Goal: Information Seeking & Learning: Learn about a topic

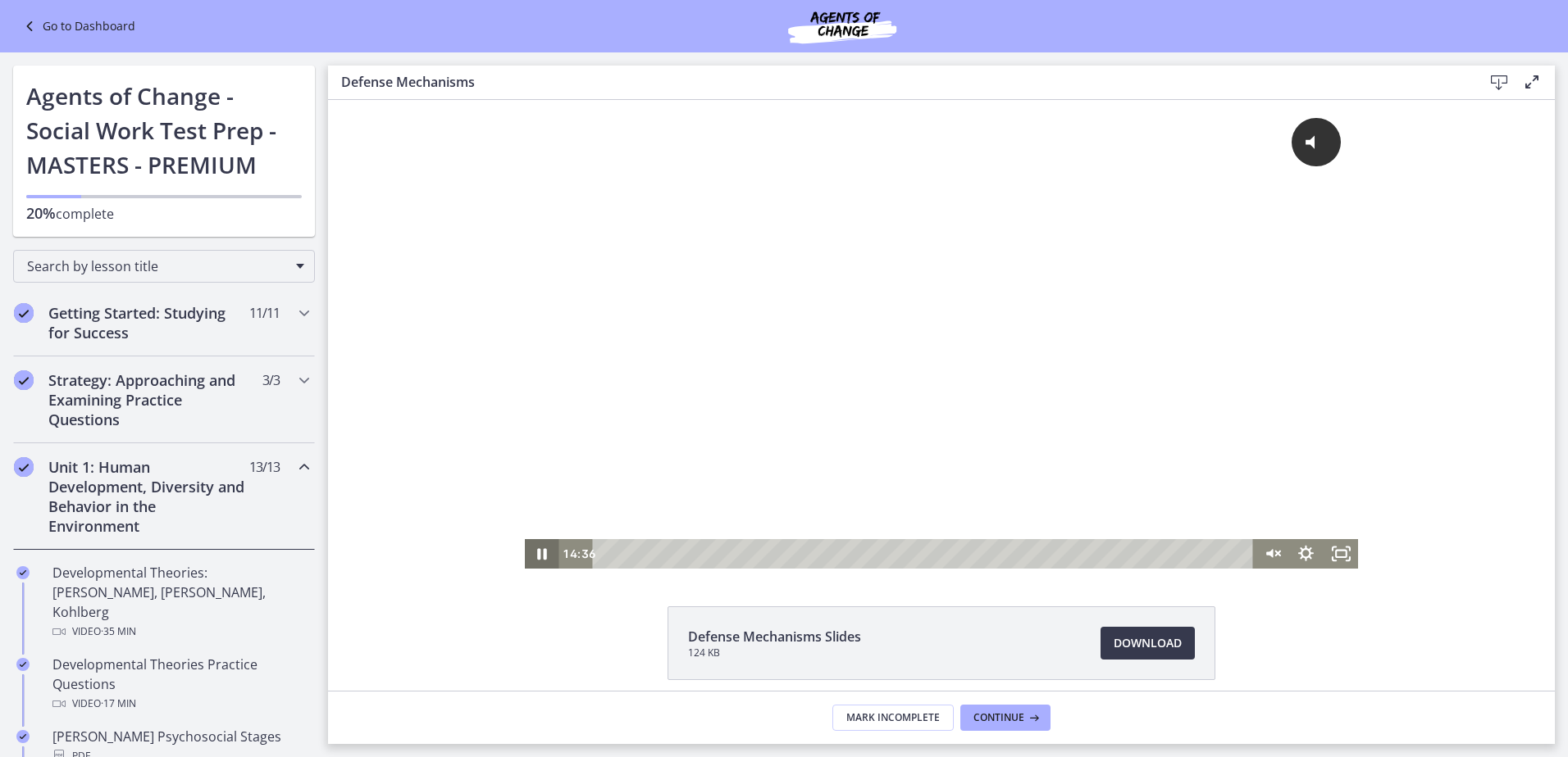
click at [538, 546] on icon "Pause" at bounding box center [542, 553] width 34 height 29
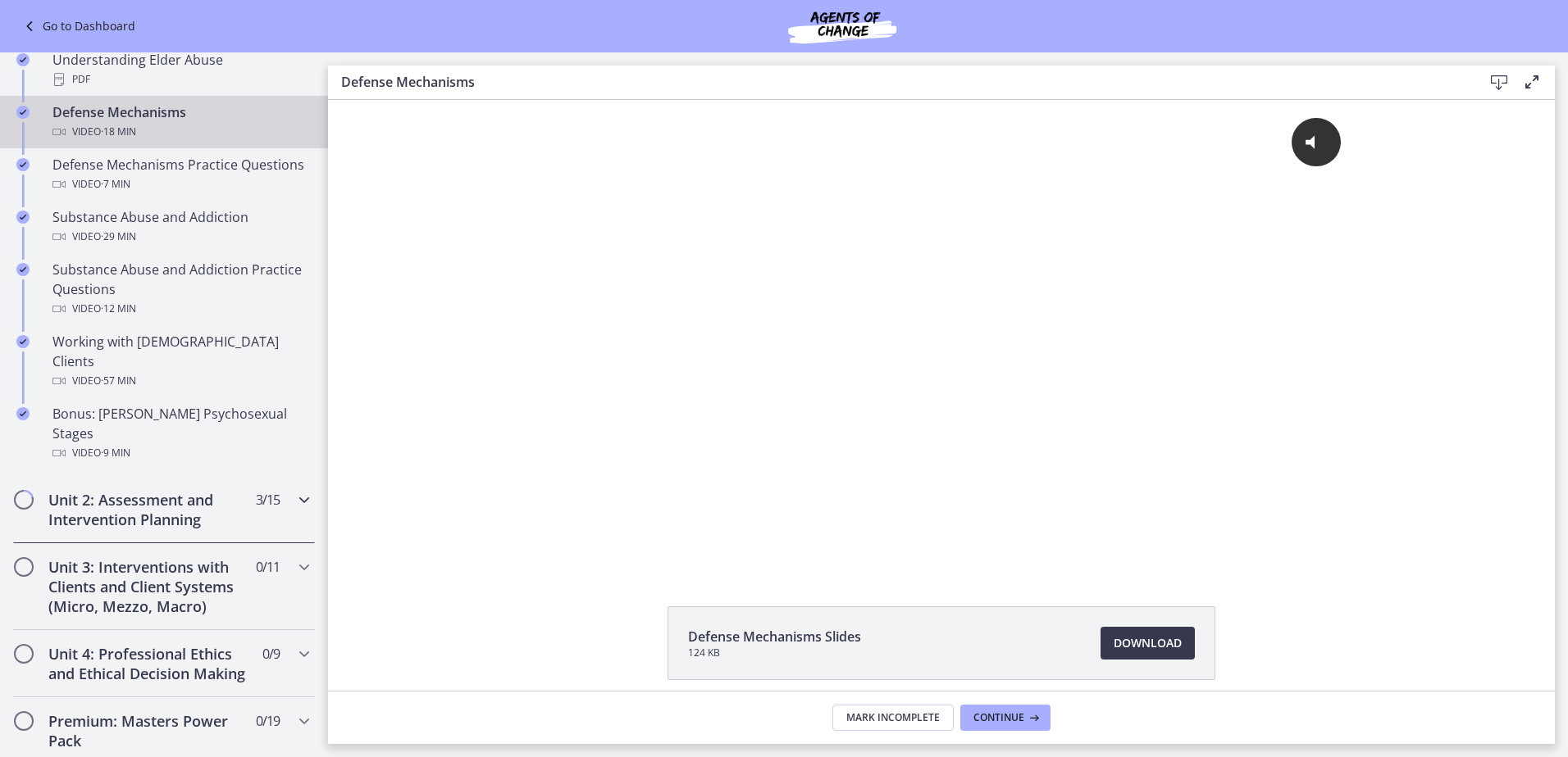
scroll to position [908, 0]
click at [270, 476] on div "Unit 2: Assessment and Intervention Planning 3 / 15 Completed" at bounding box center [164, 509] width 301 height 67
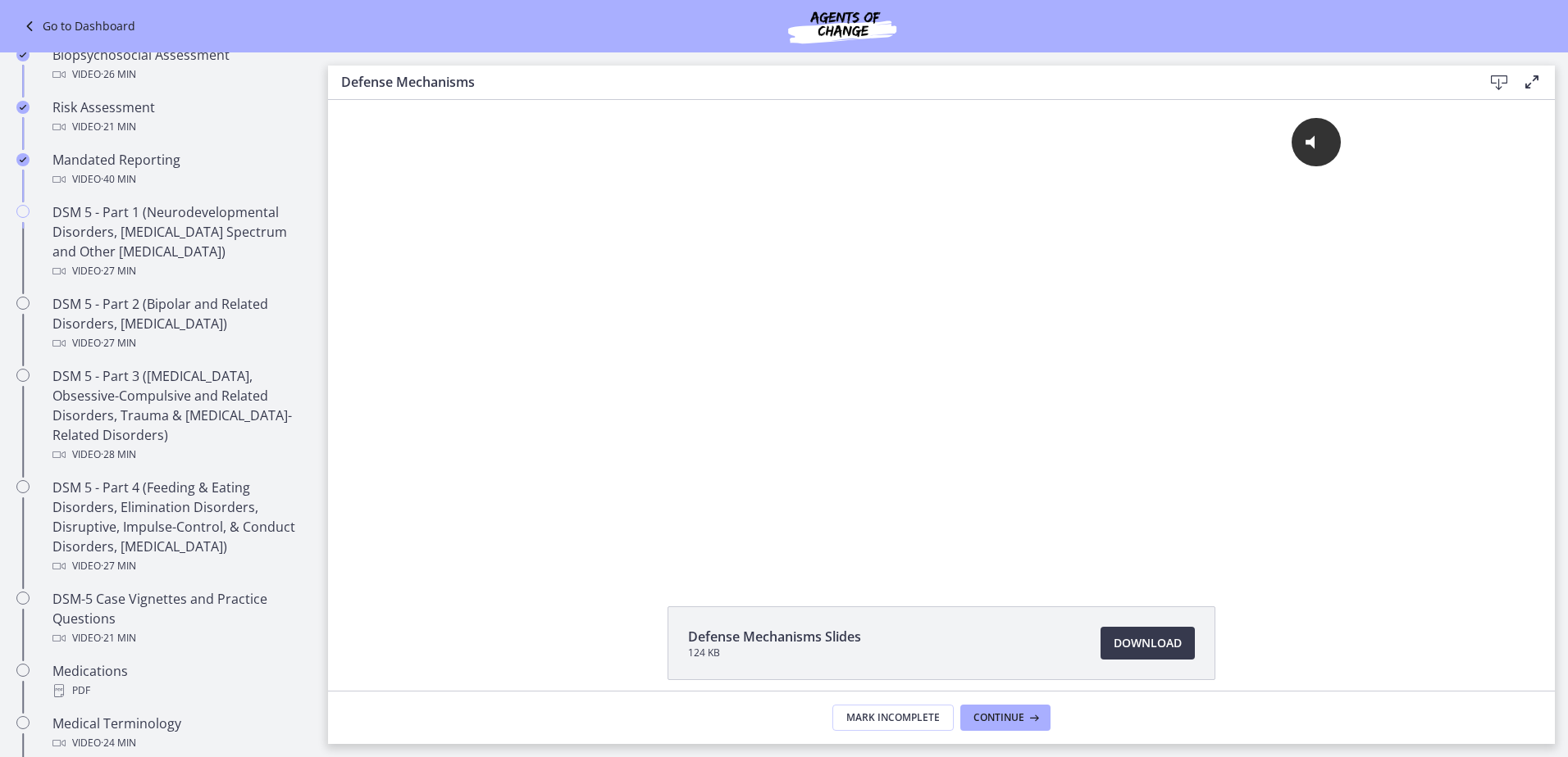
scroll to position [582, 0]
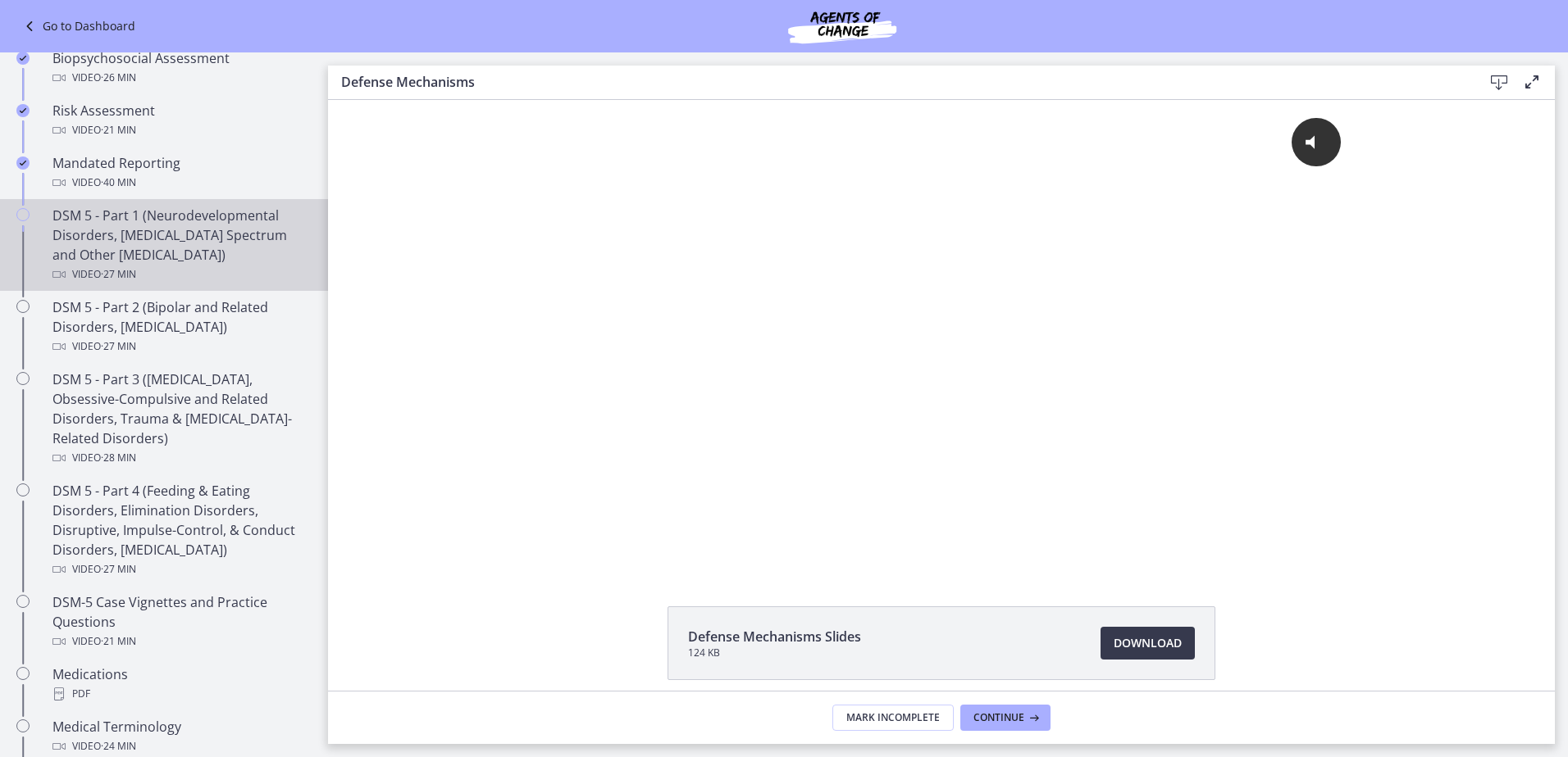
click at [185, 213] on div "DSM 5 - Part 1 (Neurodevelopmental Disorders, [MEDICAL_DATA] Spectrum and Other…" at bounding box center [180, 244] width 256 height 79
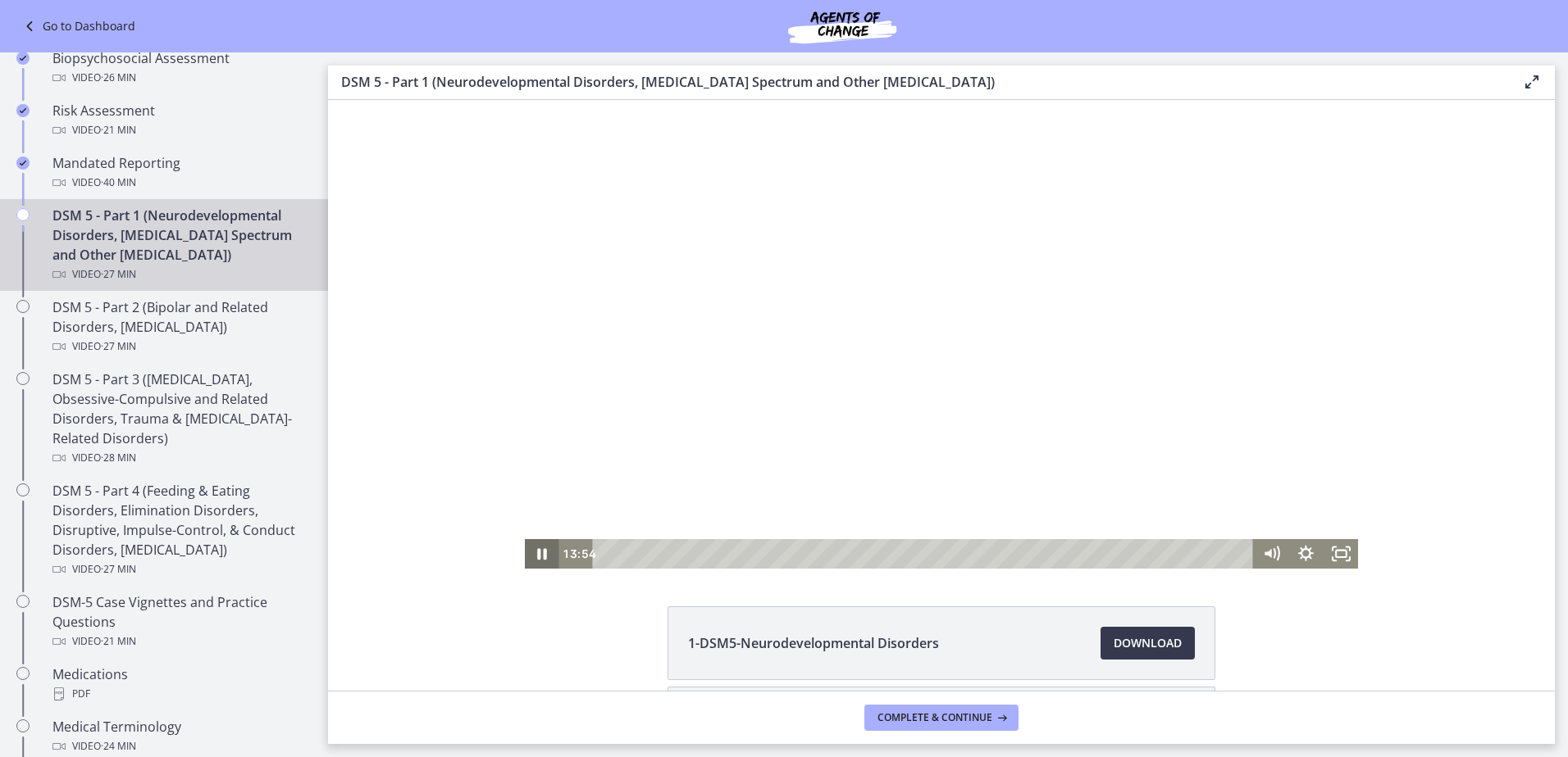
click at [538, 549] on icon "Pause" at bounding box center [542, 553] width 34 height 29
